Goal: Find contact information: Find contact information

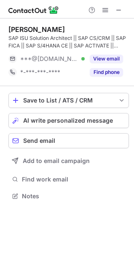
scroll to position [191, 134]
click at [122, 9] on button at bounding box center [119, 10] width 10 height 10
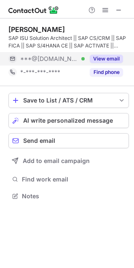
click at [106, 60] on button "View email" at bounding box center [106, 59] width 33 height 8
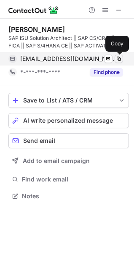
click at [120, 61] on span at bounding box center [118, 59] width 7 height 7
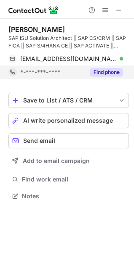
click at [97, 72] on button "Find phone" at bounding box center [106, 72] width 33 height 8
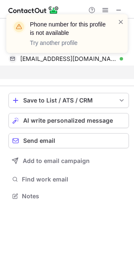
scroll to position [177, 134]
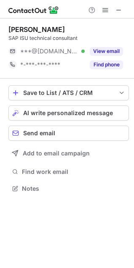
scroll to position [183, 134]
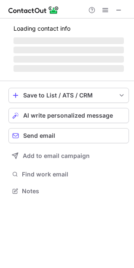
scroll to position [191, 134]
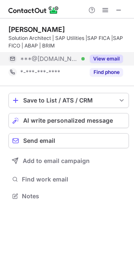
click at [101, 59] on button "View email" at bounding box center [106, 59] width 33 height 8
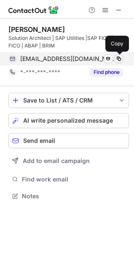
click at [122, 58] on span at bounding box center [118, 59] width 7 height 7
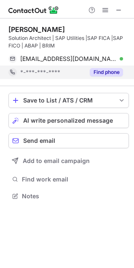
click at [100, 76] on button "Find phone" at bounding box center [106, 72] width 33 height 8
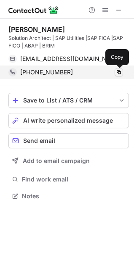
click at [120, 74] on span at bounding box center [118, 72] width 7 height 7
